Goal: Task Accomplishment & Management: Use online tool/utility

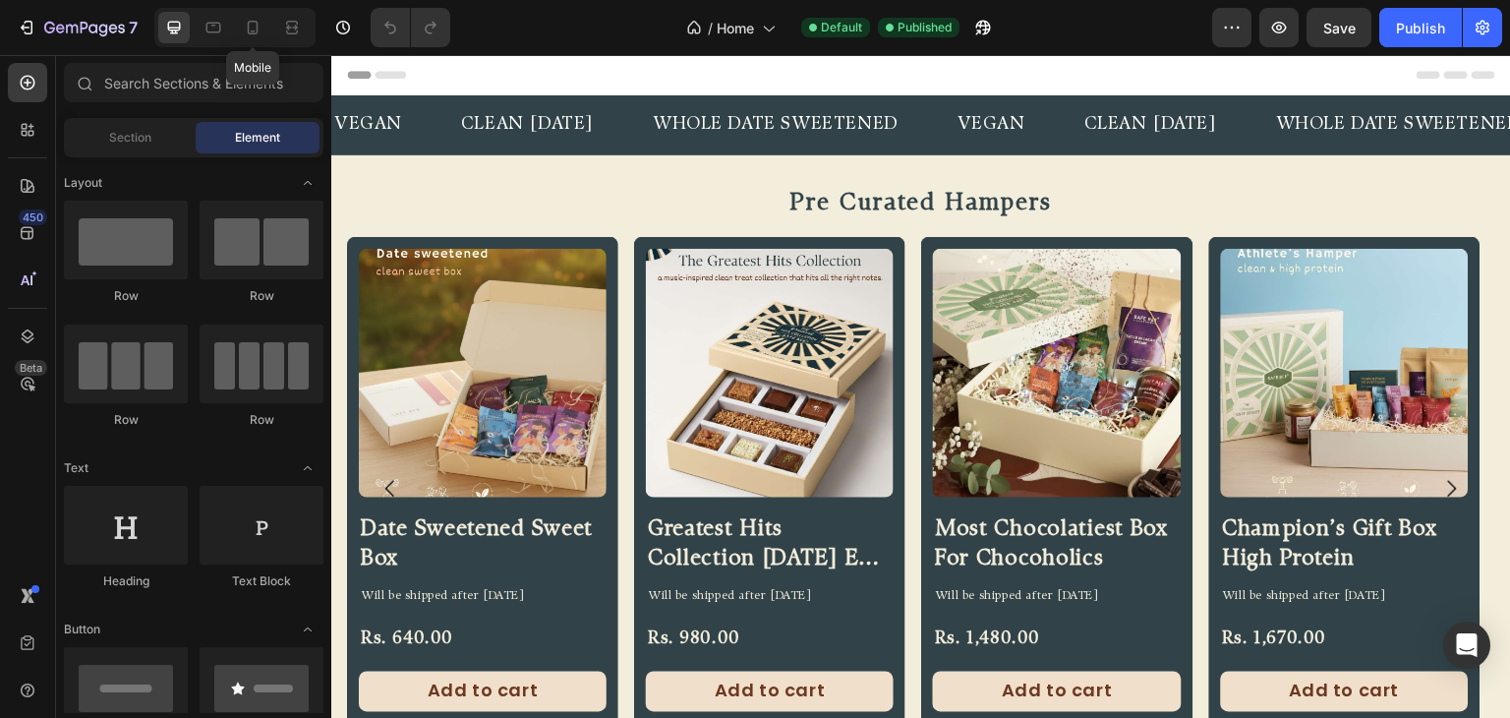
click at [248, 32] on icon at bounding box center [253, 28] width 11 height 14
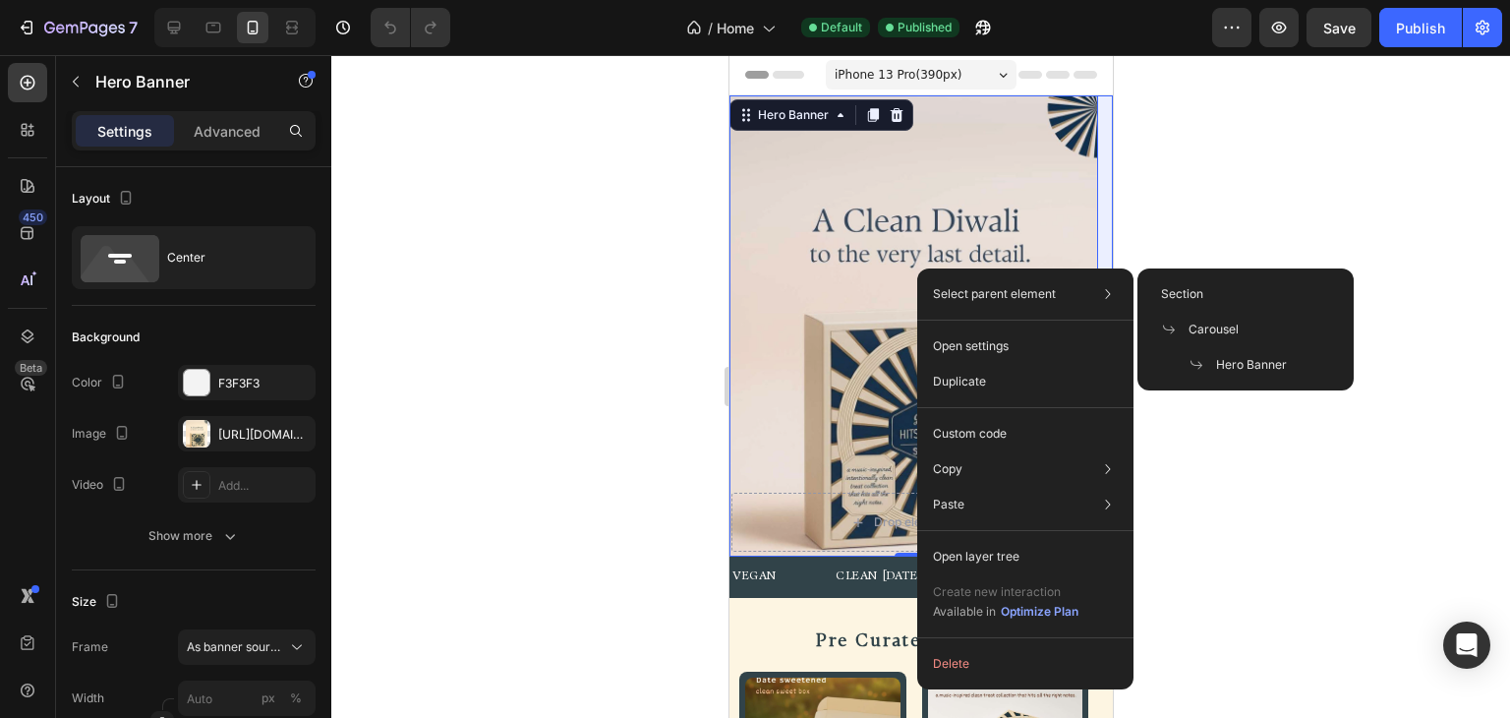
click at [1204, 327] on span "Carousel" at bounding box center [1214, 330] width 50 height 18
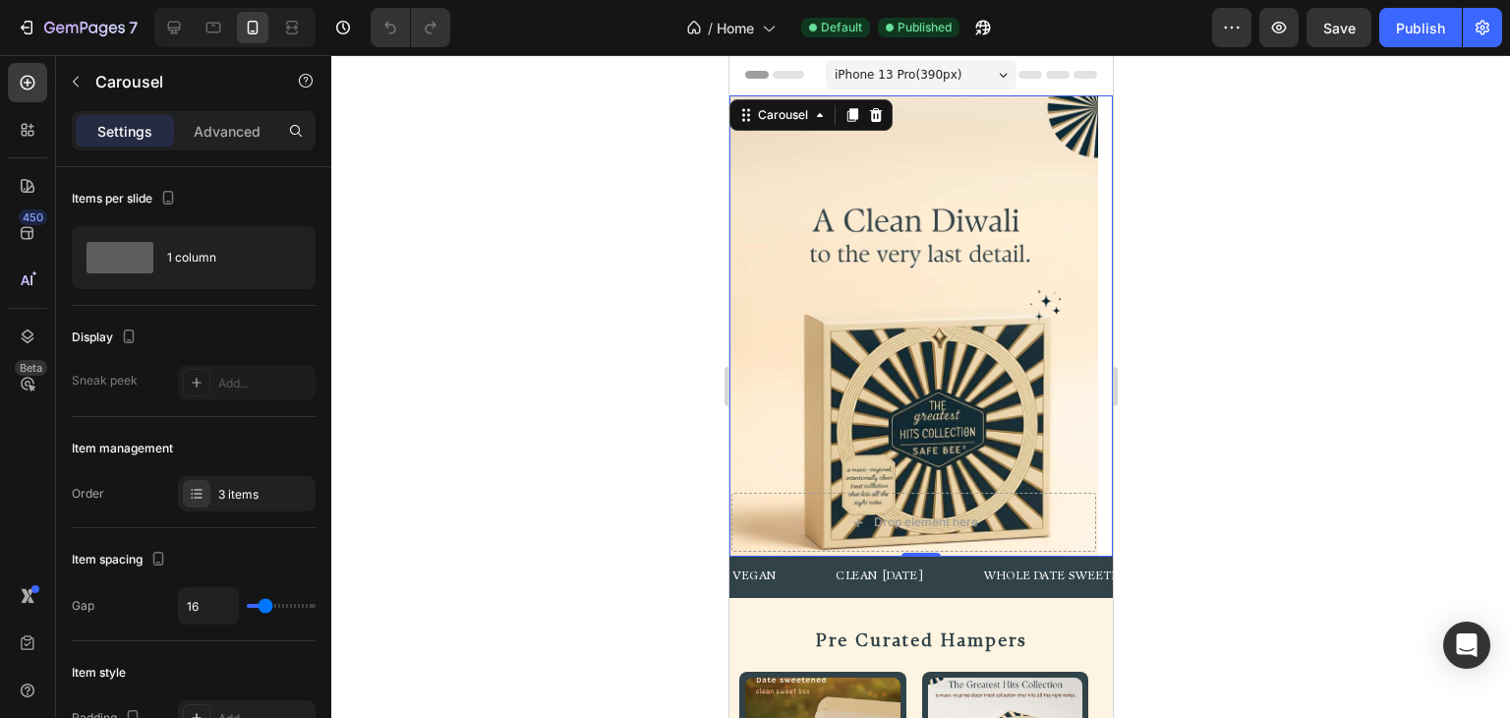
click at [256, 489] on div "3 items" at bounding box center [264, 495] width 92 height 18
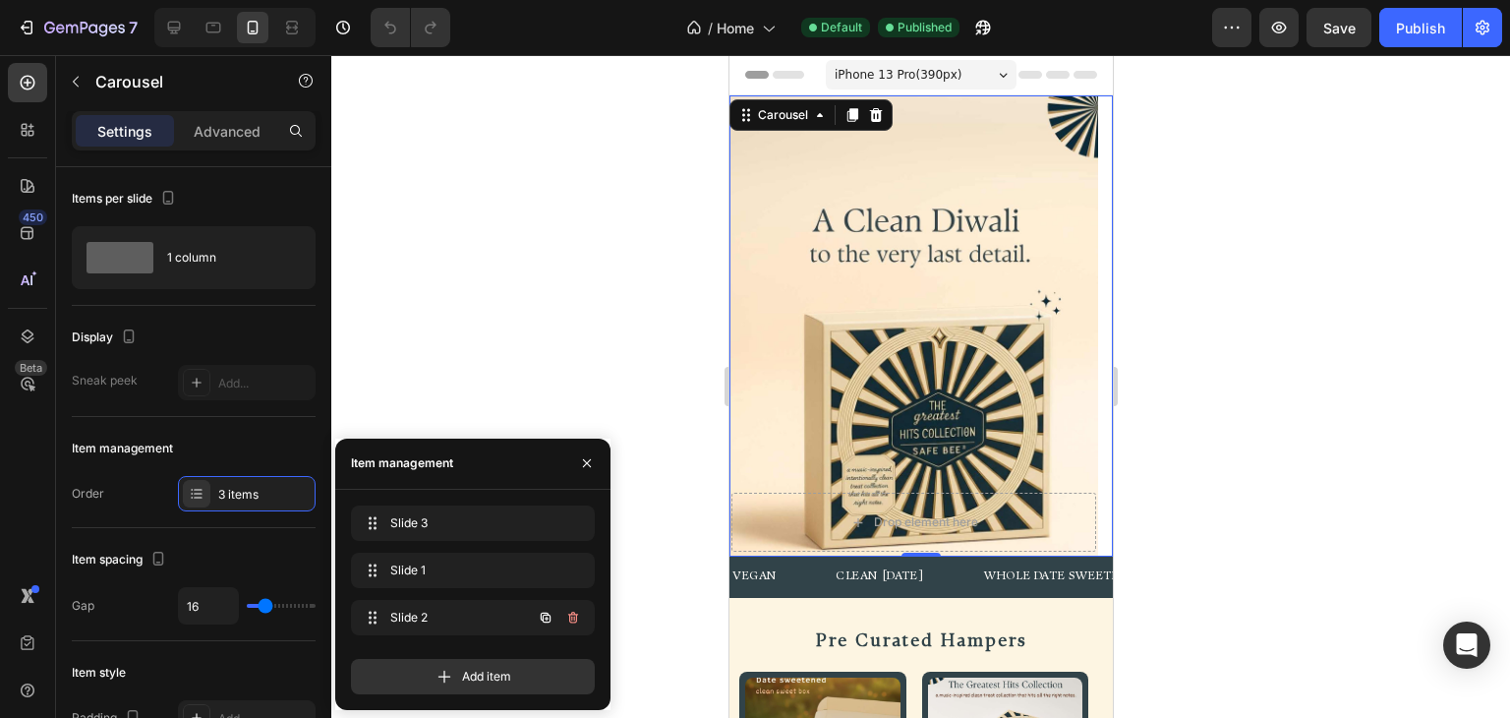
click at [431, 609] on span "Slide 2" at bounding box center [445, 618] width 111 height 18
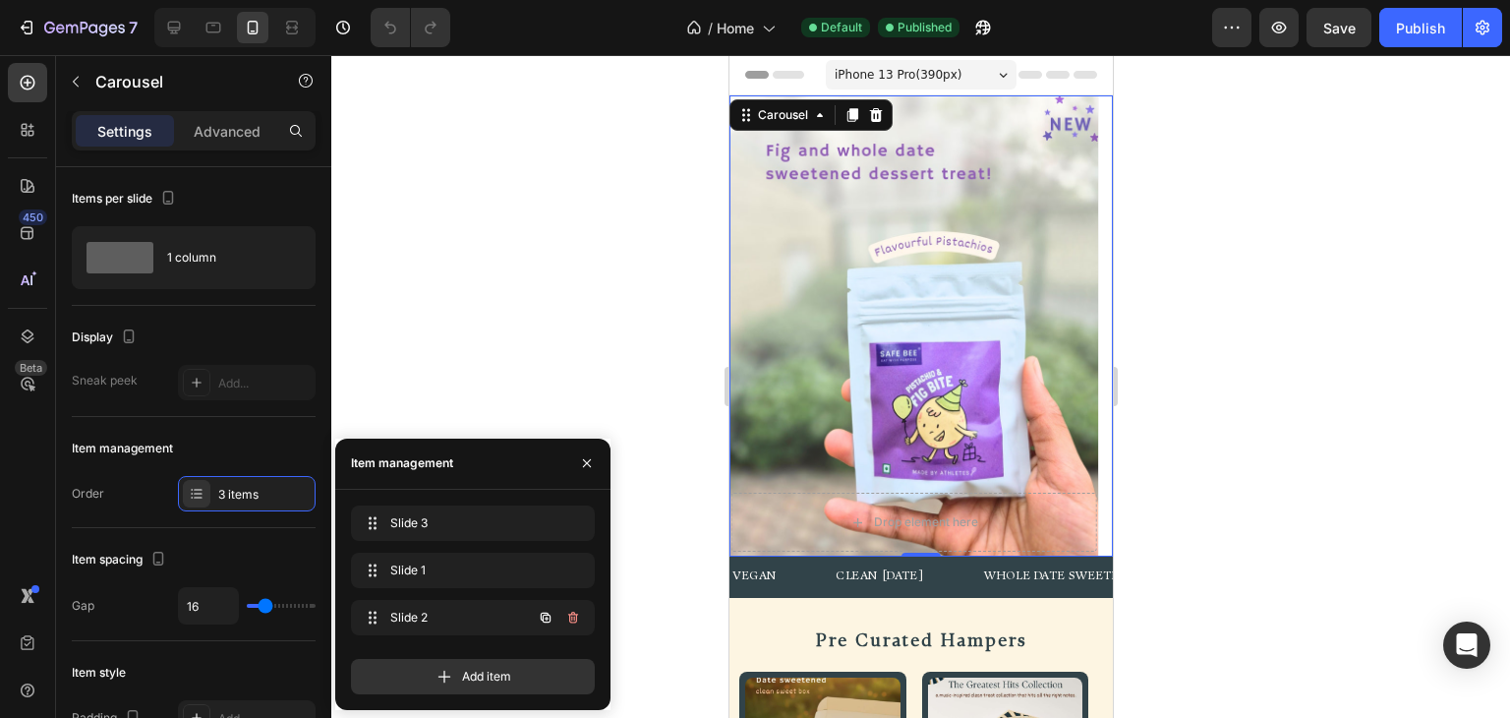
click at [572, 611] on icon "button" at bounding box center [573, 618] width 16 height 16
click at [571, 612] on div "Delete" at bounding box center [560, 618] width 36 height 18
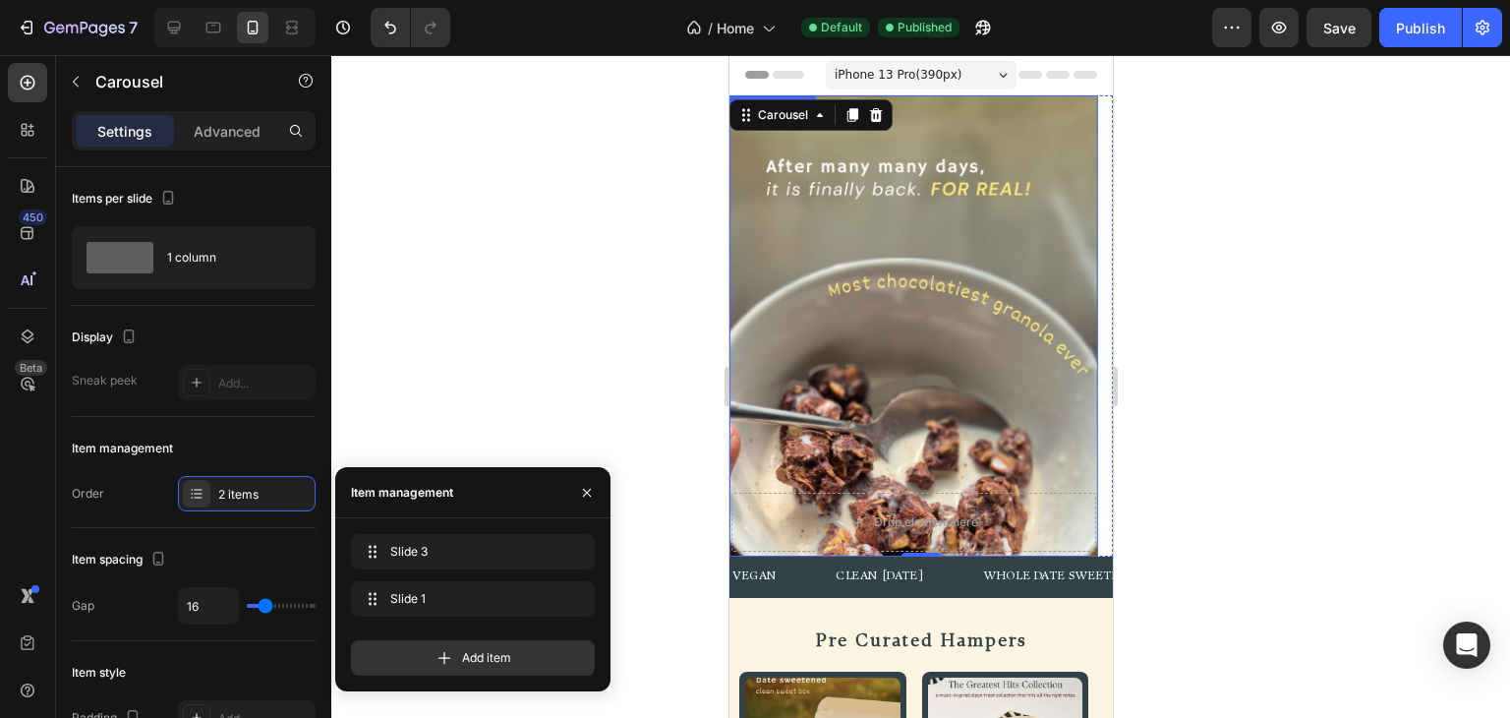
click at [828, 421] on div "Drop element here" at bounding box center [913, 325] width 369 height 452
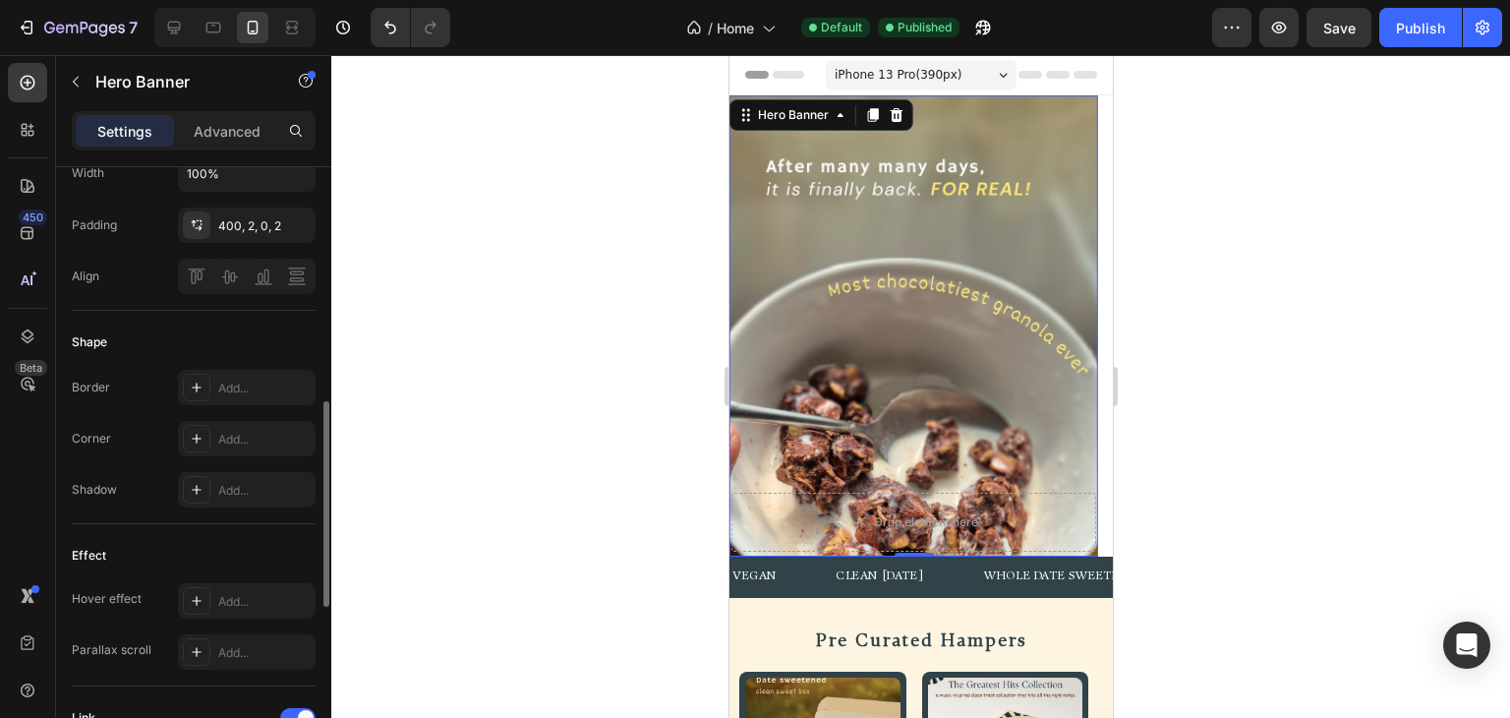
scroll to position [885, 0]
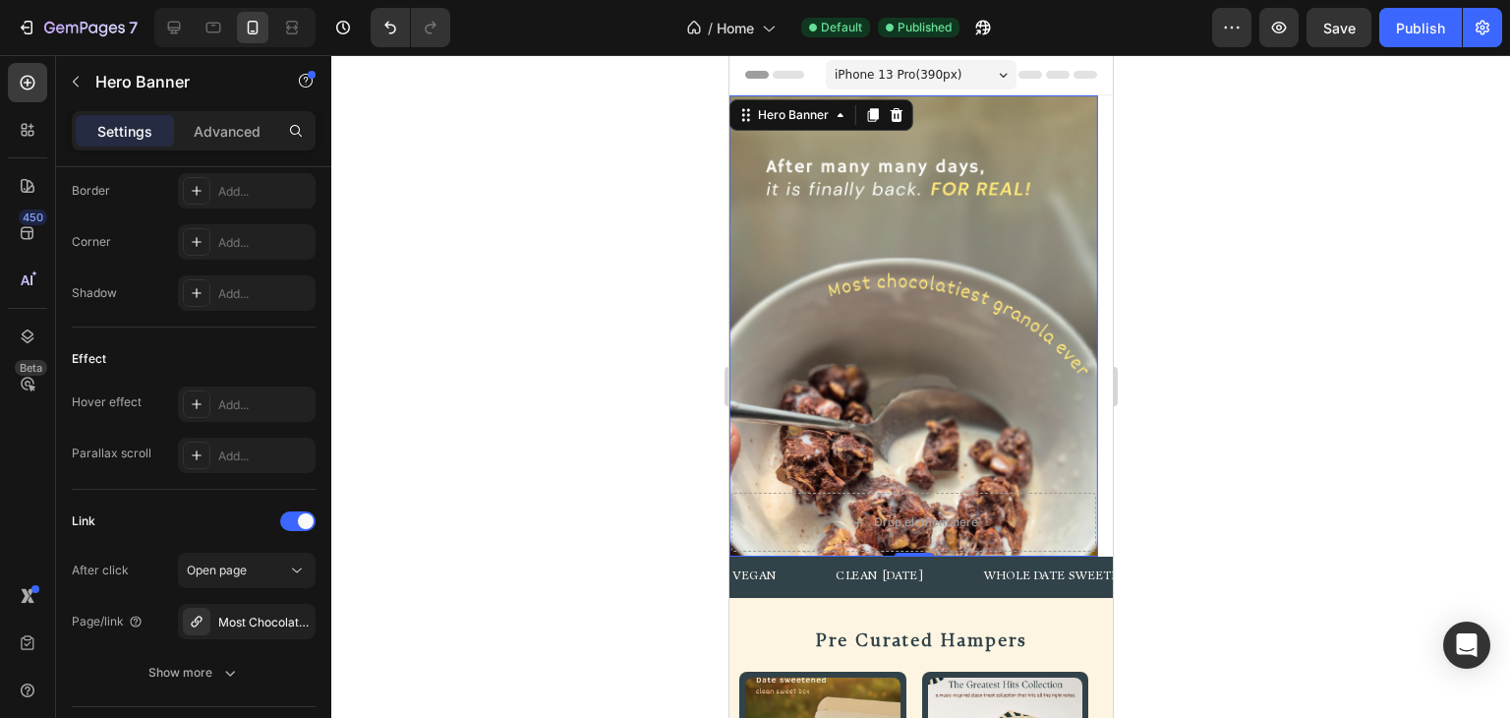
click at [258, 610] on div "Most Chocolatiest Hazelnut Dessert Bite" at bounding box center [247, 621] width 138 height 35
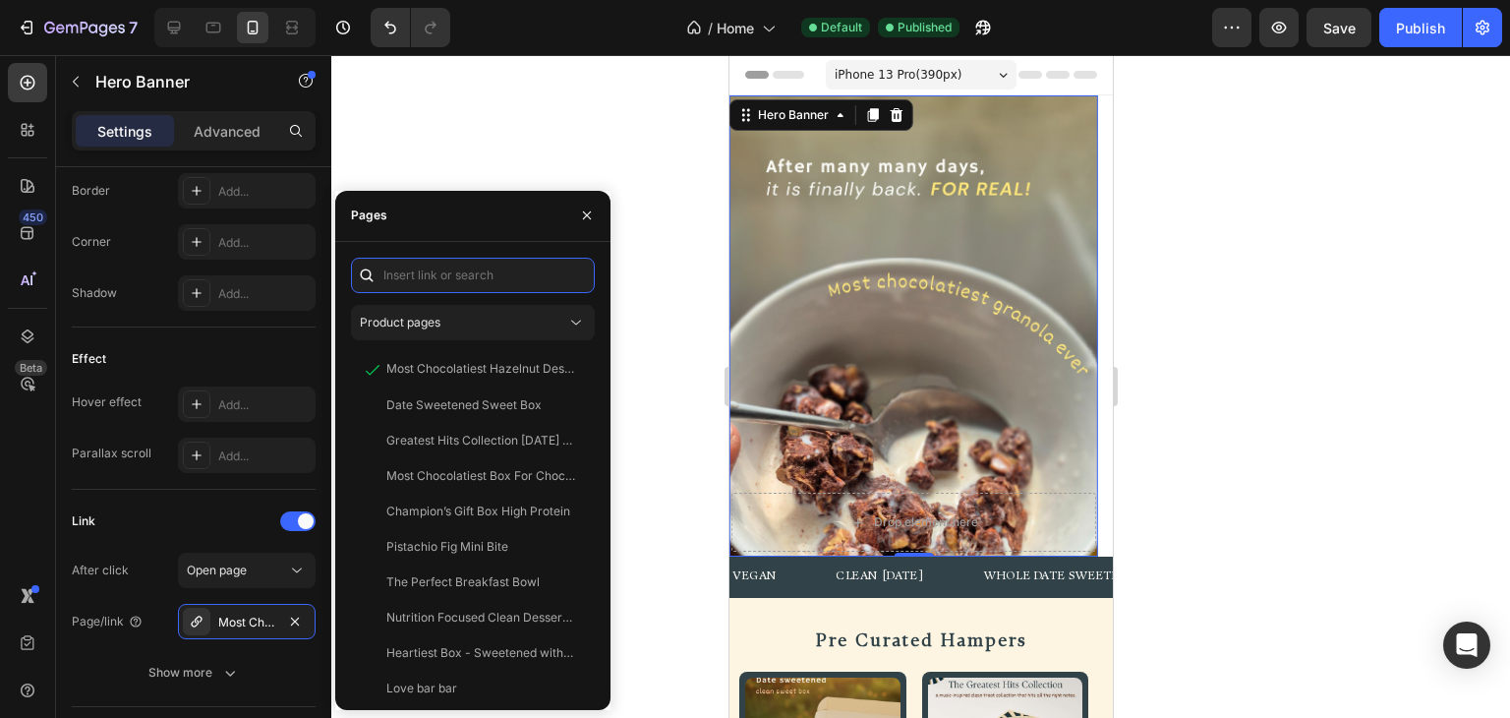
click at [452, 278] on input "text" at bounding box center [473, 275] width 244 height 35
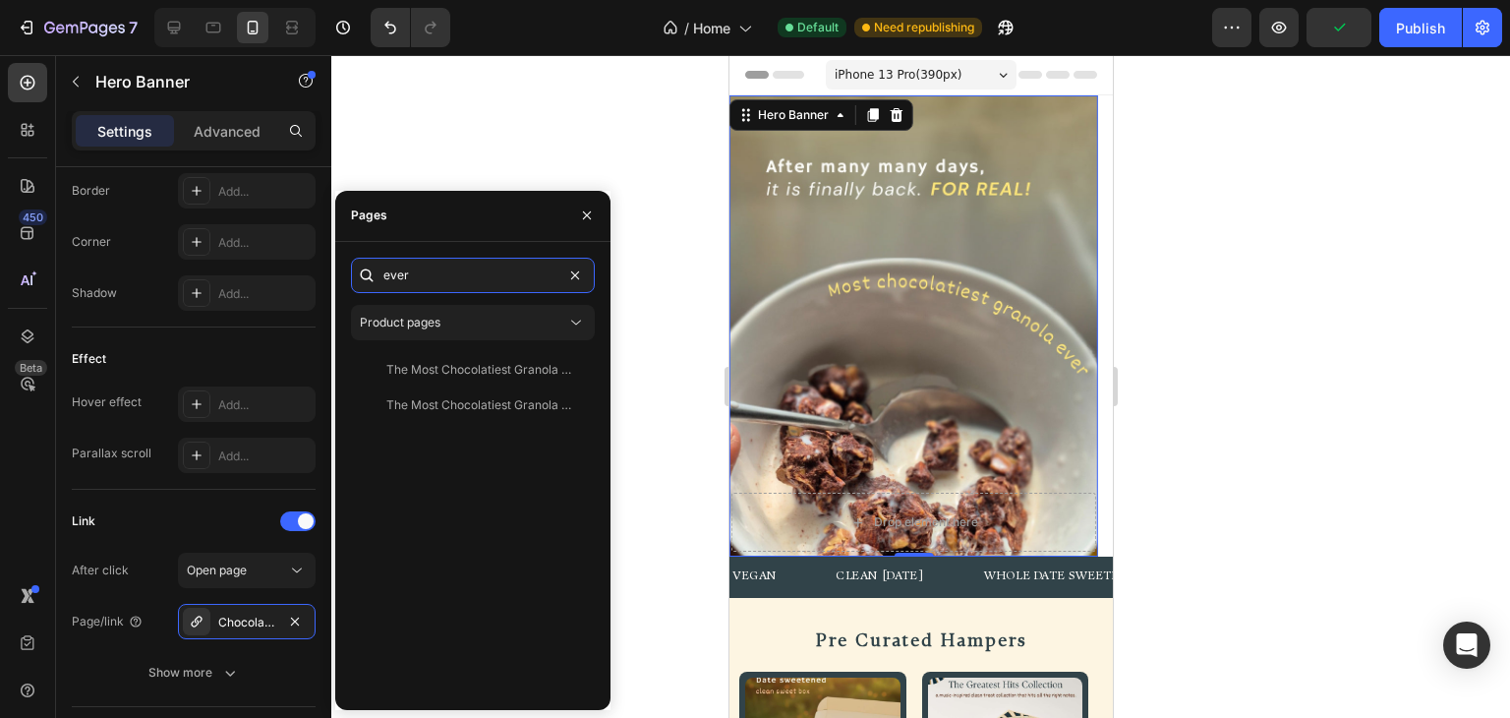
type input "ever"
click at [452, 376] on div "The Most Chocolatiest Granola Ever with Macadamia" at bounding box center [480, 370] width 189 height 18
click at [537, 371] on div "The Most Chocolatiest Granola Ever with Macadamia" at bounding box center [480, 369] width 189 height 18
click at [553, 368] on div "View" at bounding box center [564, 370] width 29 height 18
click at [474, 417] on div "The Most Chocolatiest Granola Ever View" at bounding box center [469, 404] width 236 height 35
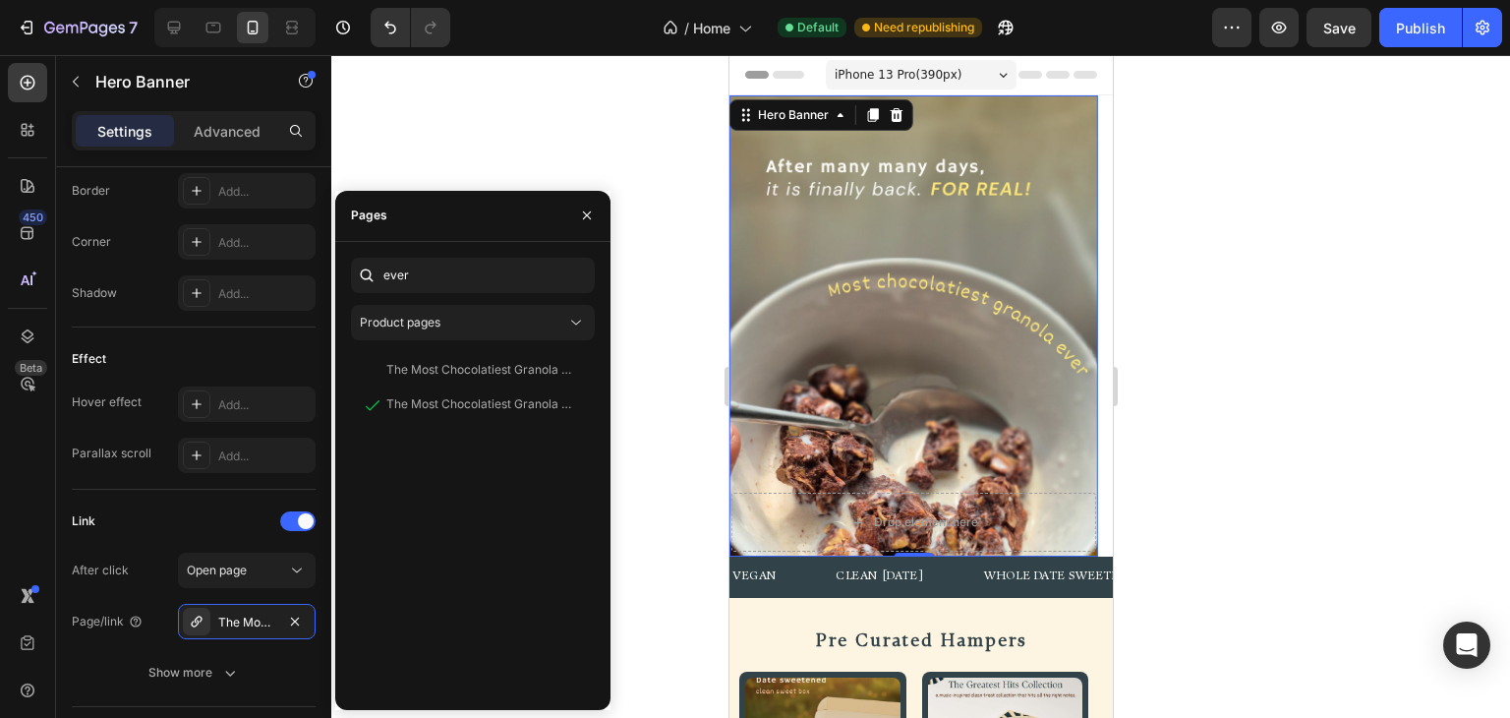
click at [558, 405] on div "View" at bounding box center [564, 405] width 29 height 18
click at [466, 160] on div at bounding box center [920, 386] width 1179 height 663
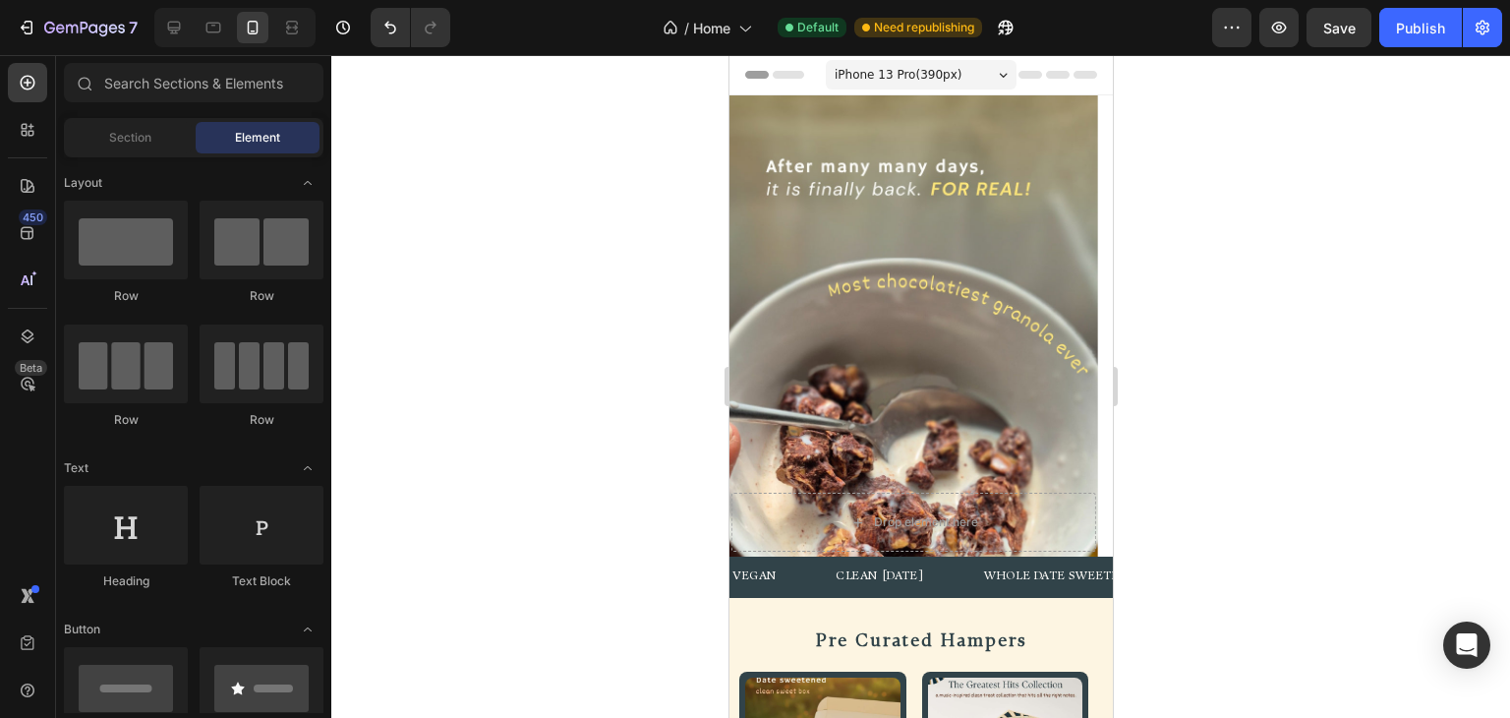
click at [1427, 21] on div "Publish" at bounding box center [1420, 28] width 49 height 21
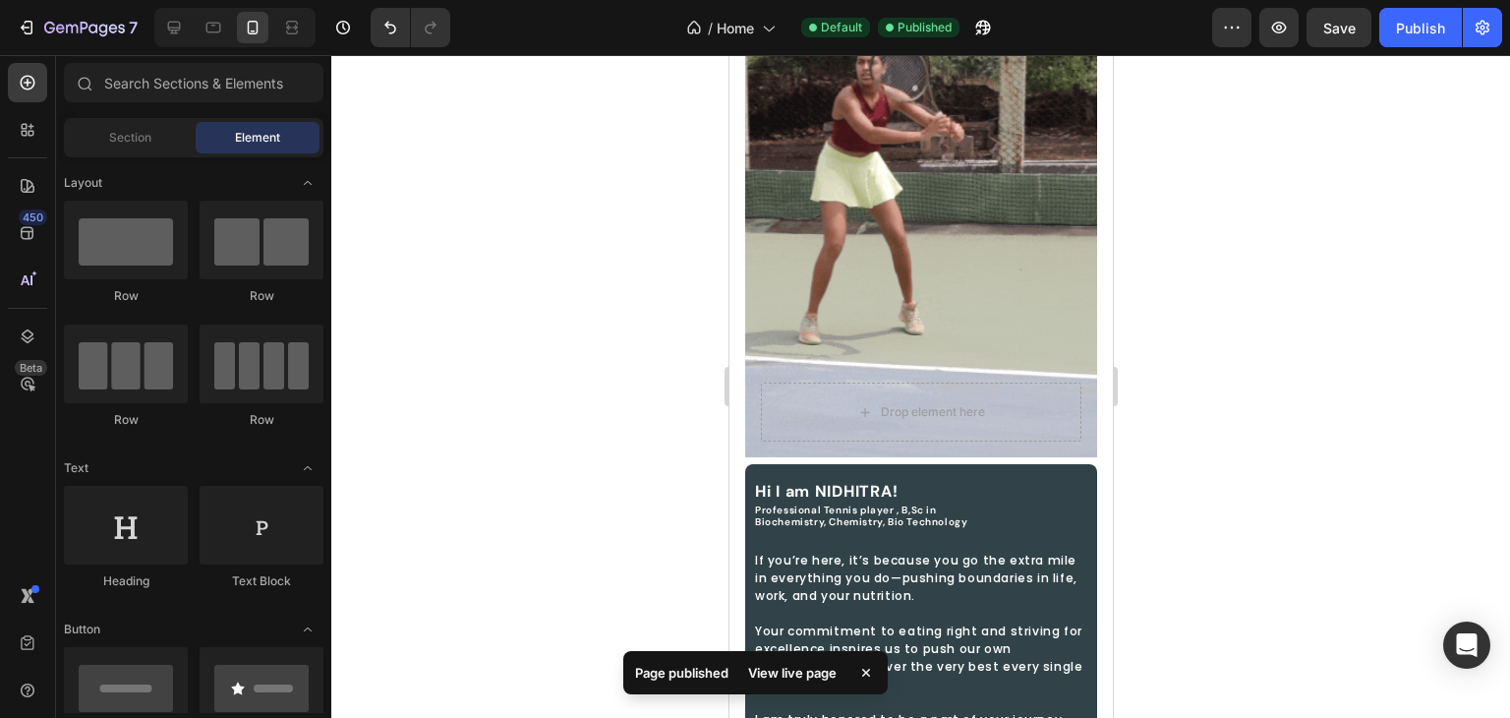
scroll to position [2753, 0]
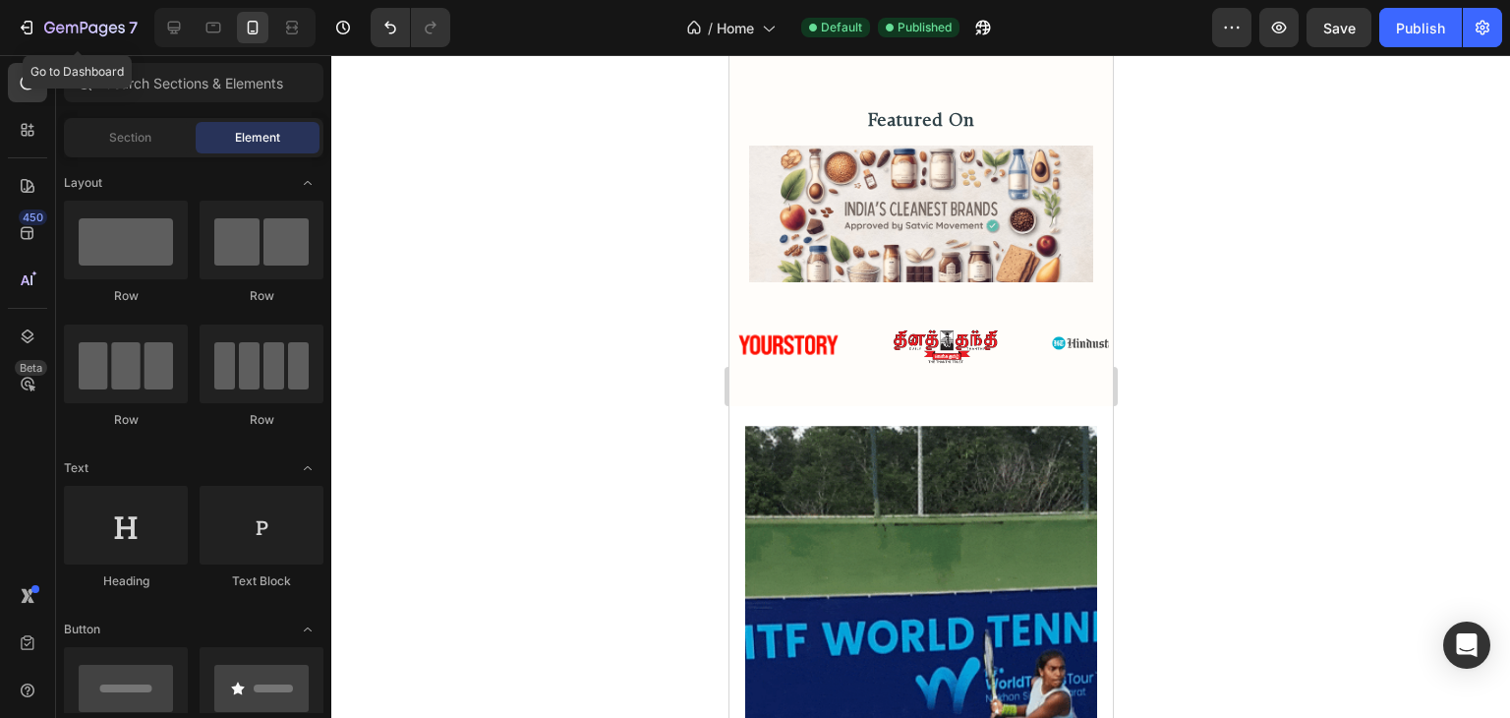
click at [27, 37] on div "7" at bounding box center [77, 28] width 121 height 24
